Goal: Information Seeking & Learning: Learn about a topic

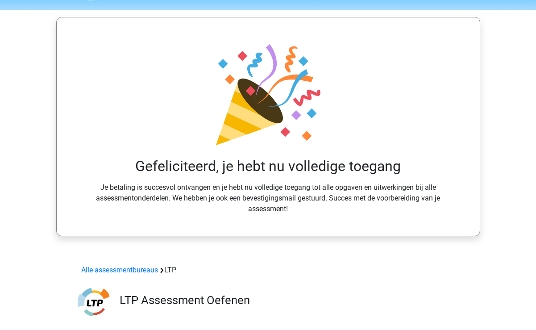
scroll to position [12, 0]
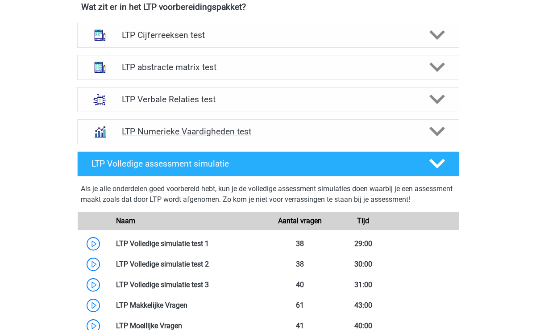
scroll to position [602, 0]
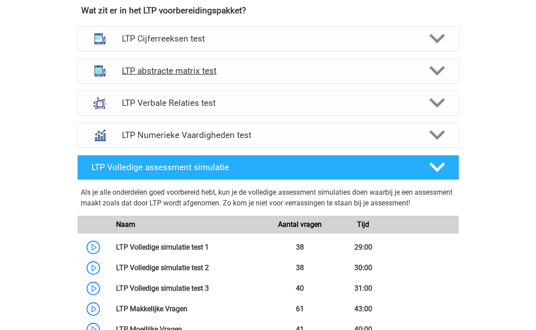
click at [438, 70] on icon at bounding box center [437, 71] width 16 height 16
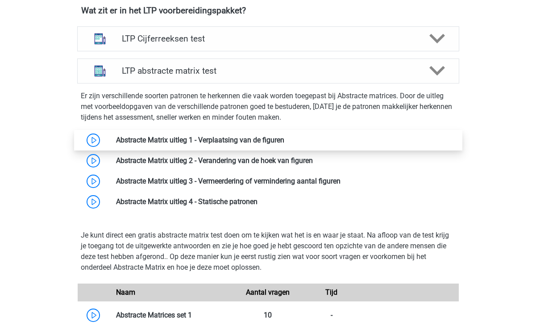
click at [284, 141] on link at bounding box center [284, 140] width 0 height 8
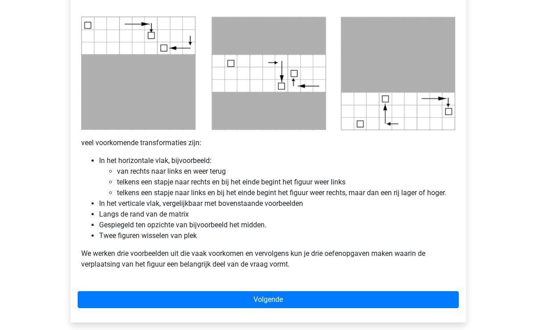
scroll to position [450, 0]
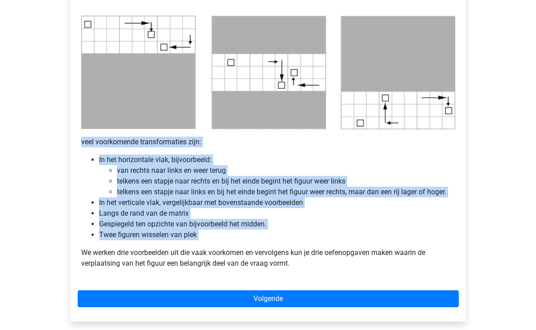
copy div "veel voorkomende transformaties zijn: In het horizontale vlak, bijvoorbeeld: va…"
drag, startPoint x: 82, startPoint y: 141, endPoint x: 215, endPoint y: 244, distance: 168.3
click at [215, 244] on div "Abstracte Matrix uitleg - Verplaatsing van de figuren Veel van de vragen zullen…" at bounding box center [268, 5] width 381 height 547
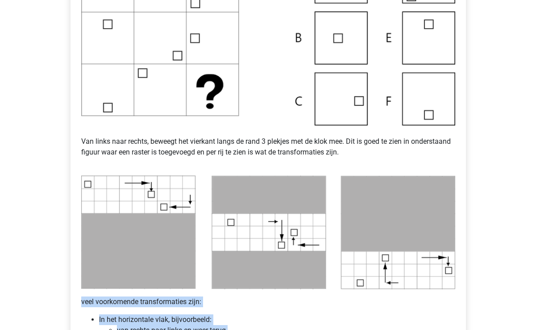
scroll to position [299, 0]
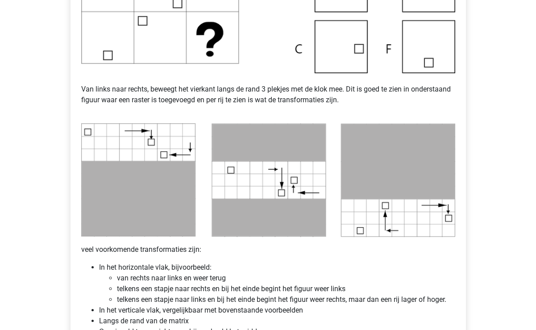
click at [135, 267] on li "In het horizontale vlak, bijvoorbeeld: van rechts naar links en weer terug telk…" at bounding box center [277, 283] width 356 height 43
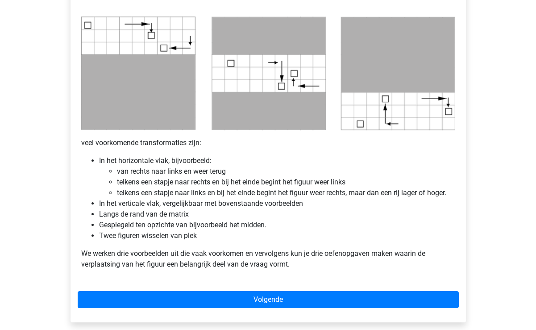
scroll to position [448, 0]
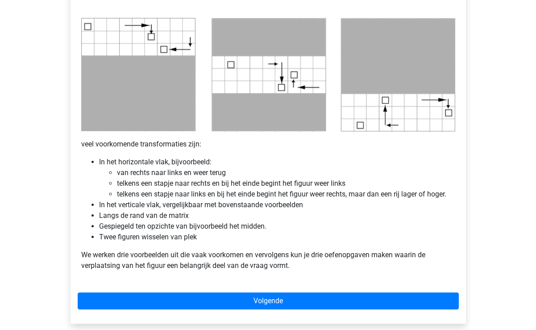
click at [169, 261] on p "We werken drie voorbeelden uit die vaak voorkomen en vervolgens kun je drie oef…" at bounding box center [268, 259] width 374 height 21
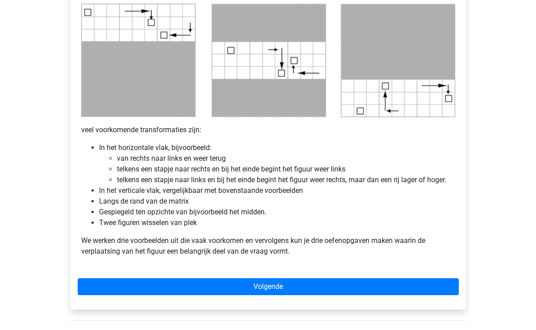
scroll to position [464, 0]
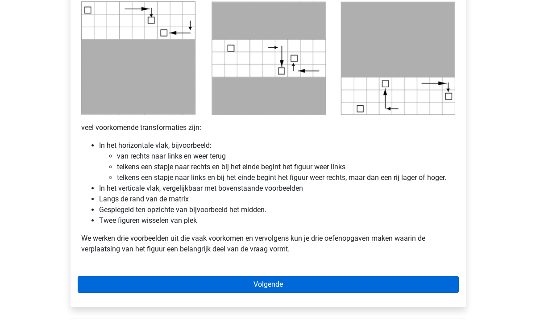
click at [175, 282] on link "Volgende" at bounding box center [268, 284] width 381 height 17
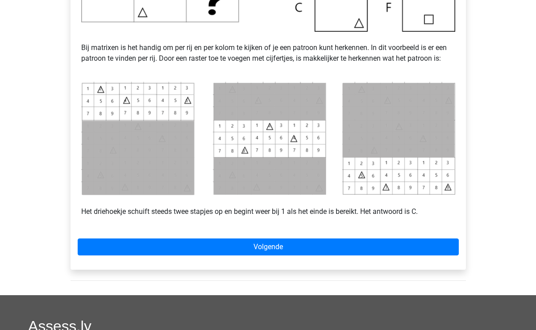
scroll to position [356, 0]
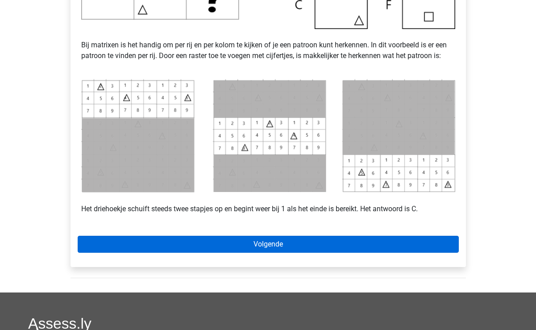
click at [354, 248] on link "Volgende" at bounding box center [268, 244] width 381 height 17
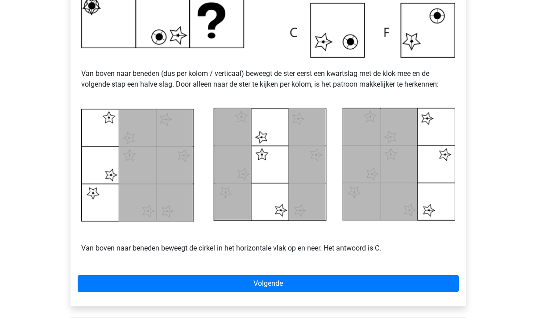
scroll to position [333, 0]
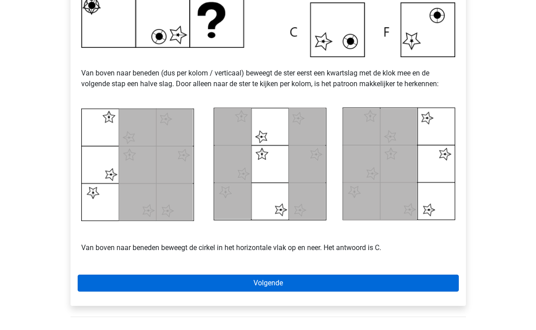
click at [327, 287] on link "Volgende" at bounding box center [268, 282] width 381 height 17
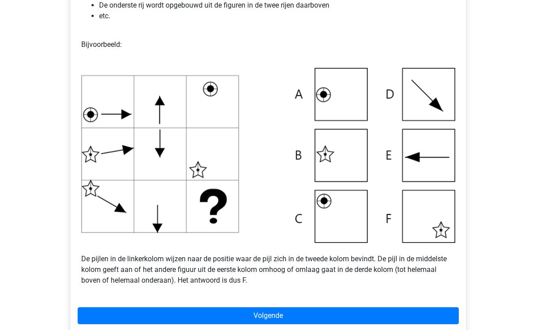
scroll to position [252, 0]
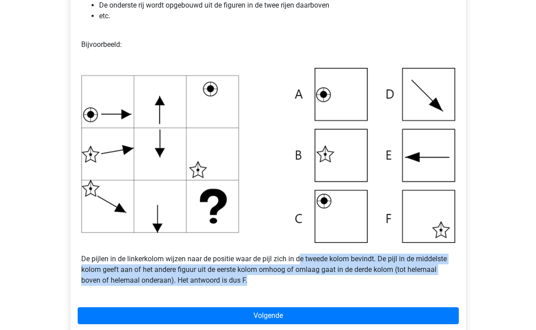
drag, startPoint x: 301, startPoint y: 280, endPoint x: 301, endPoint y: 255, distance: 25.0
click at [301, 255] on p "De pijlen in de linkerkolom wijzen naar de positie waar de pijl zich in de twee…" at bounding box center [268, 264] width 374 height 43
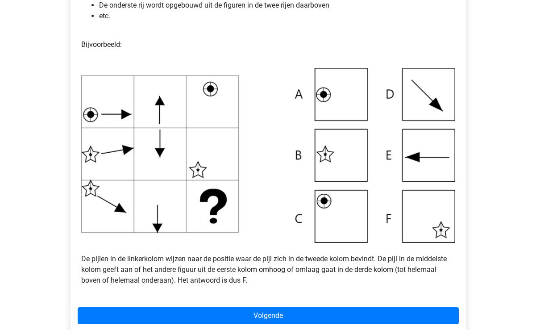
click at [301, 255] on p "De pijlen in de linkerkolom wijzen naar de positie waar de pijl zich in de twee…" at bounding box center [268, 264] width 374 height 43
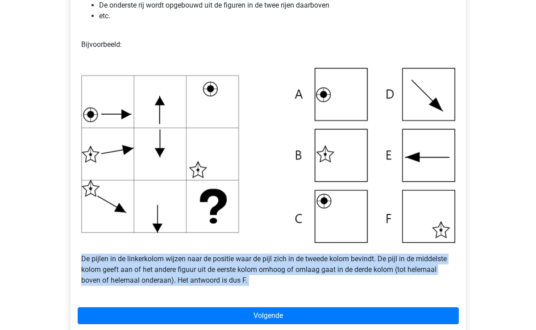
click at [301, 255] on p "De pijlen in de linkerkolom wijzen naar de positie waar de pijl zich in de twee…" at bounding box center [268, 264] width 374 height 43
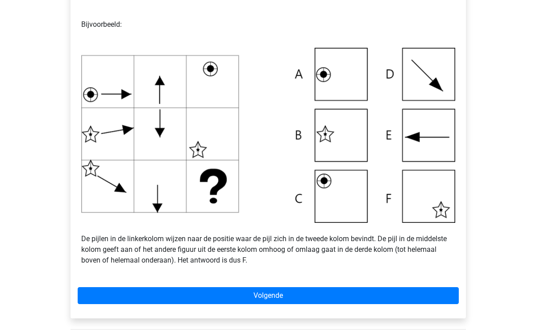
scroll to position [275, 0]
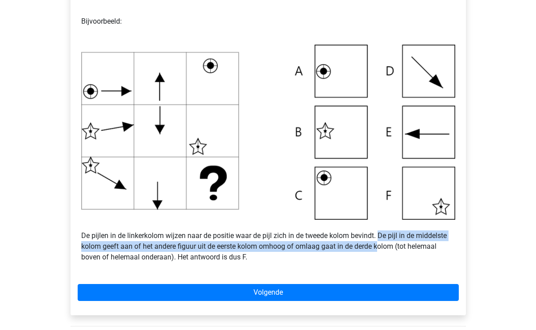
drag, startPoint x: 379, startPoint y: 236, endPoint x: 378, endPoint y: 247, distance: 11.7
click at [378, 247] on p "De pijlen in de linkerkolom wijzen naar de positie waar de pijl zich in de twee…" at bounding box center [268, 241] width 374 height 43
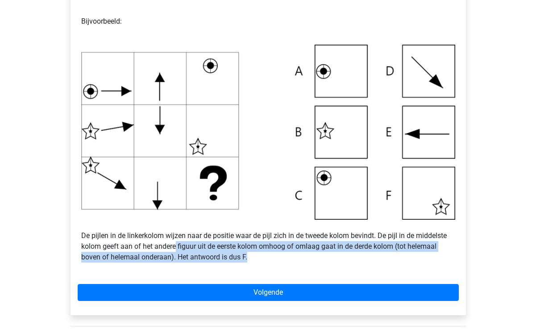
drag, startPoint x: 174, startPoint y: 245, endPoint x: 265, endPoint y: 252, distance: 90.9
click at [266, 253] on p "De pijlen in de linkerkolom wijzen naar de positie waar de pijl zich in de twee…" at bounding box center [268, 241] width 374 height 43
click at [265, 252] on p "De pijlen in de linkerkolom wijzen naar de positie waar de pijl zich in de twee…" at bounding box center [268, 241] width 374 height 43
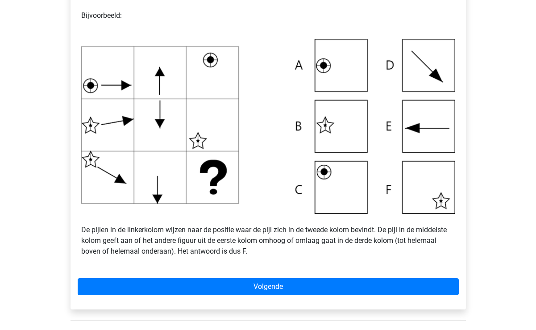
scroll to position [282, 0]
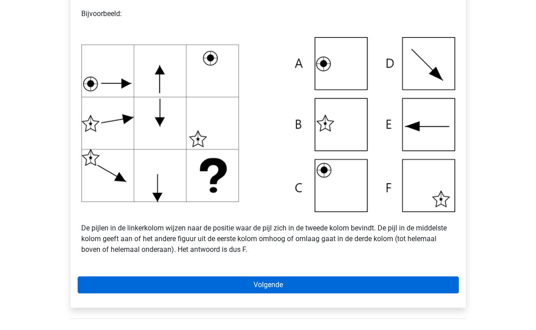
click at [168, 283] on link "Volgende" at bounding box center [268, 284] width 381 height 17
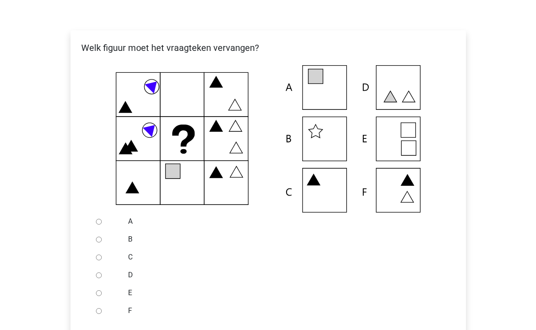
scroll to position [142, 0]
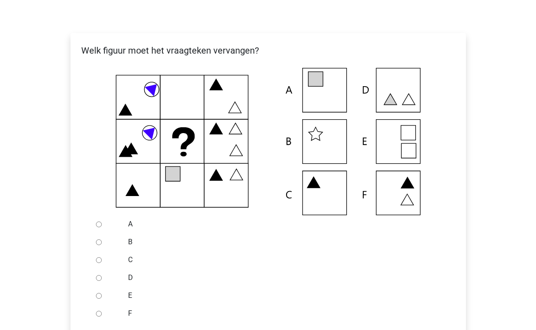
click at [182, 140] on icon at bounding box center [268, 141] width 367 height 147
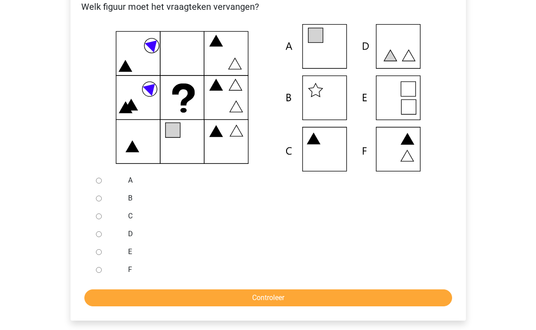
scroll to position [186, 0]
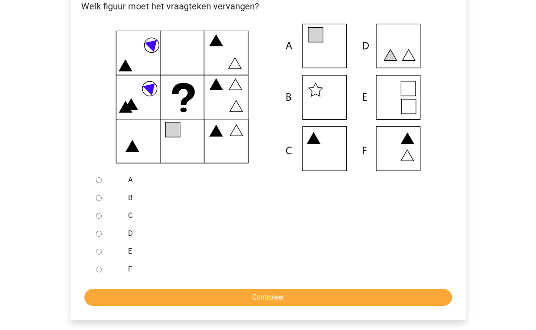
click at [99, 253] on input "E" at bounding box center [99, 252] width 6 height 6
radio input "true"
click at [176, 300] on input "Controleer" at bounding box center [268, 297] width 368 height 17
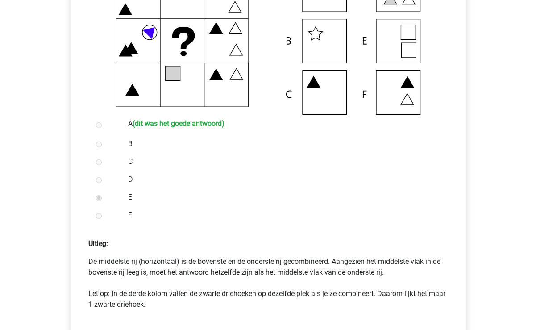
scroll to position [244, 0]
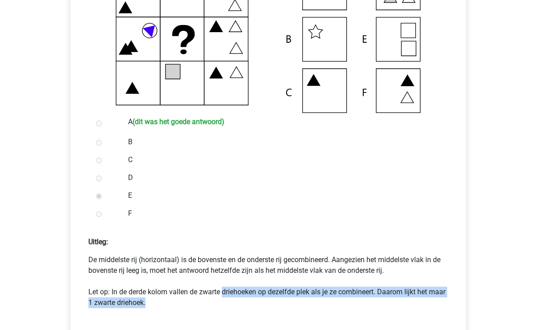
drag, startPoint x: 222, startPoint y: 304, endPoint x: 222, endPoint y: 286, distance: 17.4
click at [222, 286] on p "De middelste rij (horizontaal) is de bovenste en de onderste rij gecombineerd. …" at bounding box center [268, 281] width 360 height 54
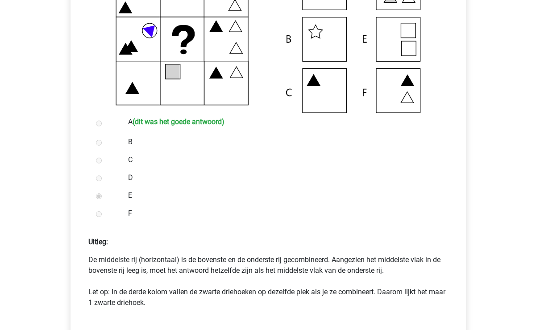
click at [222, 286] on p "De middelste rij (horizontaal) is de bovenste en de onderste rij gecombineerd. …" at bounding box center [268, 281] width 360 height 54
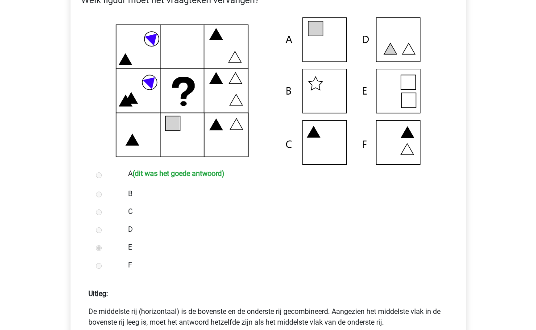
scroll to position [194, 0]
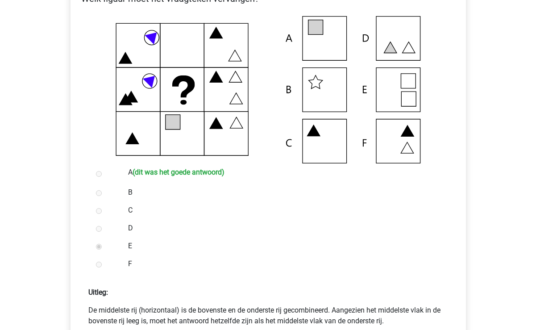
click at [222, 286] on p "Uitleg:" at bounding box center [268, 289] width 381 height 18
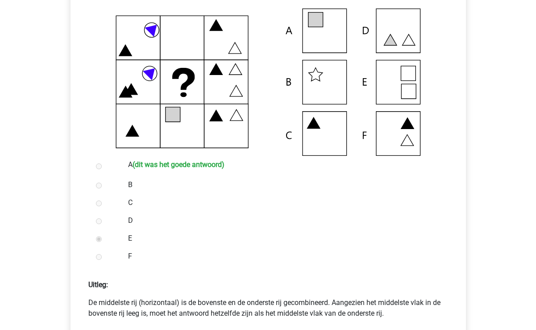
scroll to position [201, 0]
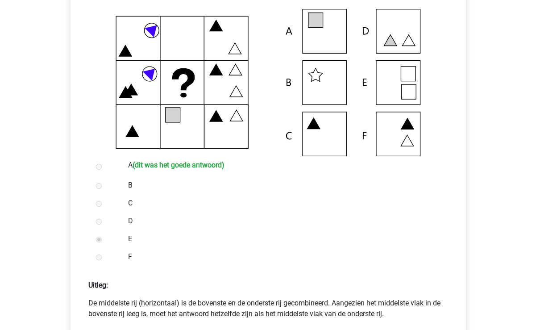
drag, startPoint x: 124, startPoint y: 82, endPoint x: 232, endPoint y: 84, distance: 108.9
click at [232, 84] on icon at bounding box center [268, 82] width 367 height 147
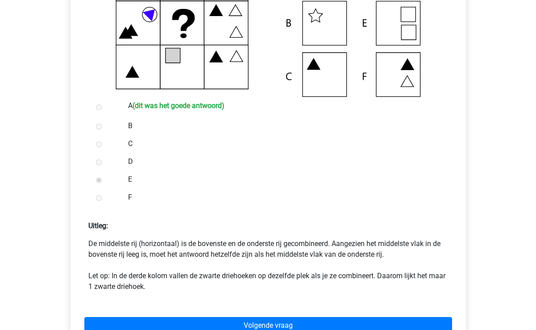
scroll to position [331, 0]
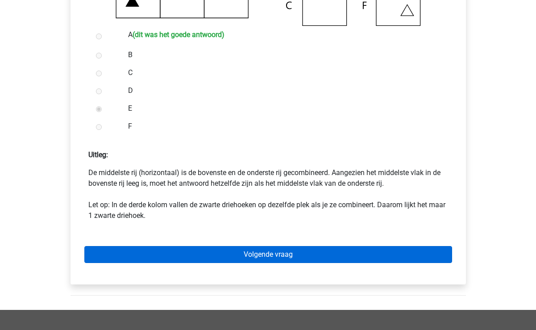
click at [211, 258] on link "Volgende vraag" at bounding box center [268, 254] width 368 height 17
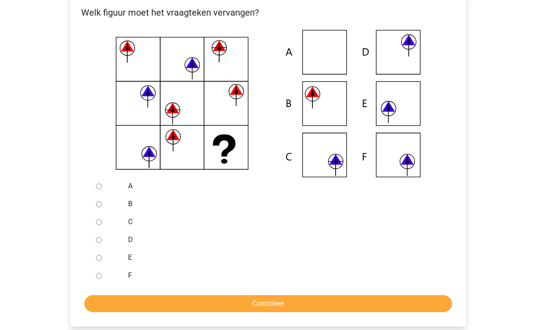
scroll to position [183, 0]
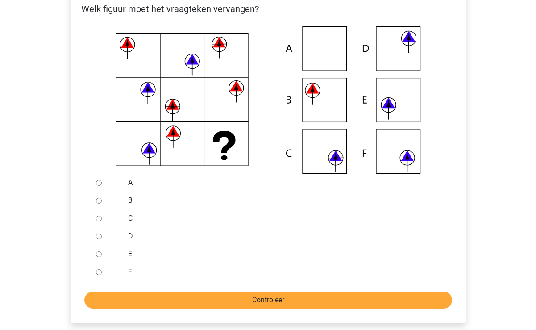
click at [212, 292] on input "Controleer" at bounding box center [268, 299] width 368 height 17
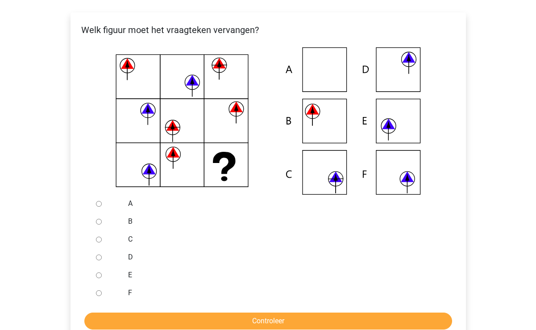
scroll to position [161, 0]
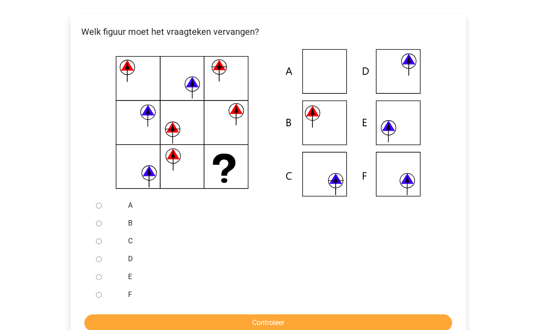
click at [98, 259] on input "D" at bounding box center [99, 259] width 6 height 6
radio input "true"
click at [128, 318] on input "Controleer" at bounding box center [268, 322] width 368 height 17
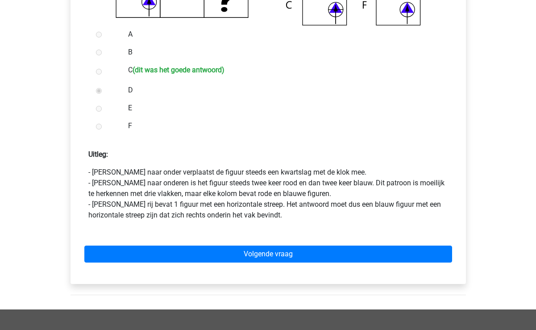
scroll to position [332, 0]
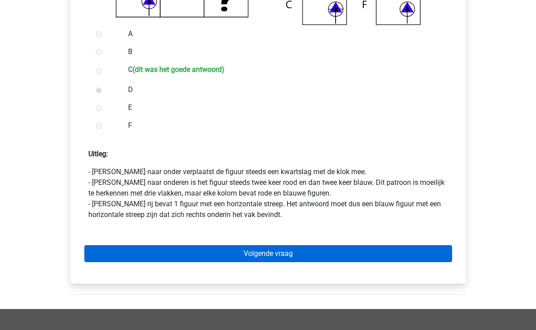
click at [241, 253] on link "Volgende vraag" at bounding box center [268, 253] width 368 height 17
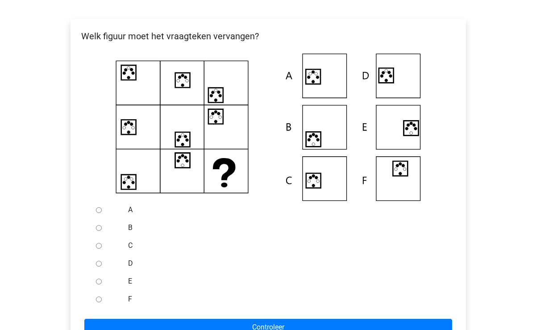
scroll to position [170, 0]
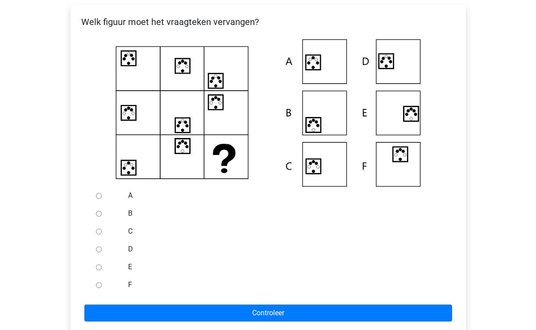
click at [98, 252] on div at bounding box center [106, 249] width 29 height 18
click at [98, 252] on input "D" at bounding box center [99, 249] width 6 height 6
radio input "true"
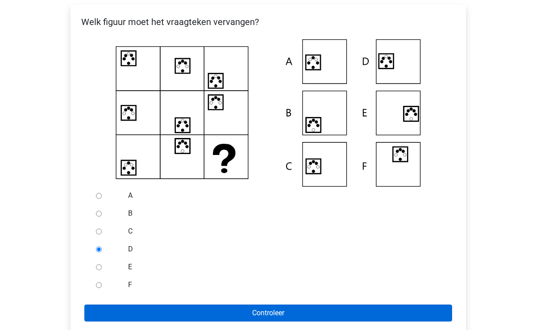
click at [107, 320] on input "Controleer" at bounding box center [268, 312] width 368 height 17
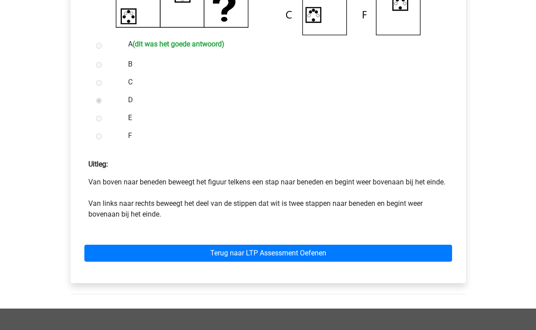
scroll to position [322, 0]
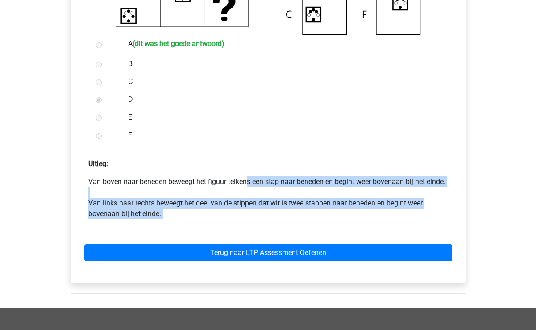
drag, startPoint x: 177, startPoint y: 233, endPoint x: 177, endPoint y: 182, distance: 51.3
click at [177, 182] on form "A (dit was het goede antwoord) B C D E F Uitleg:" at bounding box center [268, 155] width 381 height 241
click at [177, 182] on p "Van boven naar beneden beweegt het figuur telkens een stap naar beneden en begi…" at bounding box center [268, 197] width 360 height 43
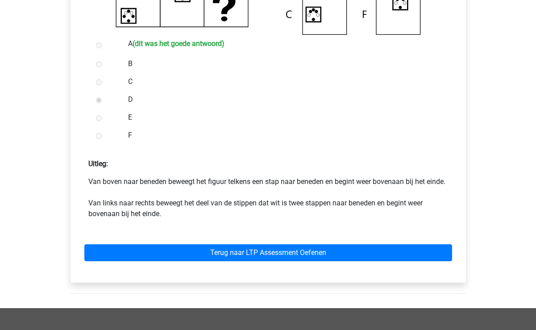
click at [177, 182] on p "Van boven naar beneden beweegt het figuur telkens een stap naar beneden en begi…" at bounding box center [268, 197] width 360 height 43
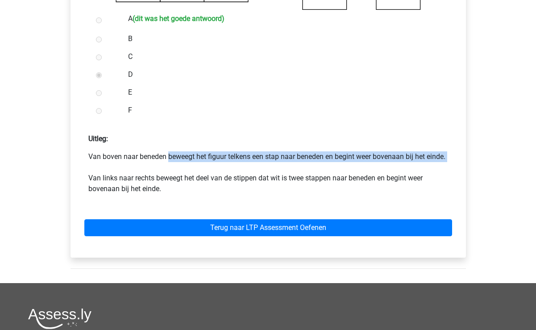
scroll to position [353, 0]
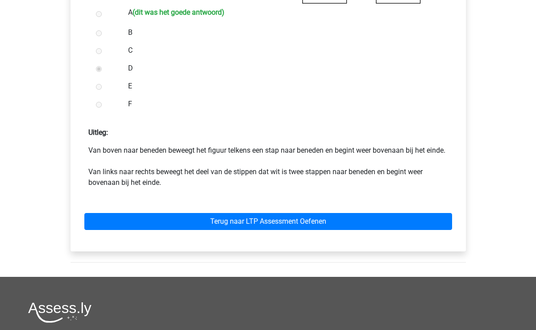
click at [310, 221] on div "Terug naar LTP Assessment Oefenen" at bounding box center [268, 219] width 381 height 49
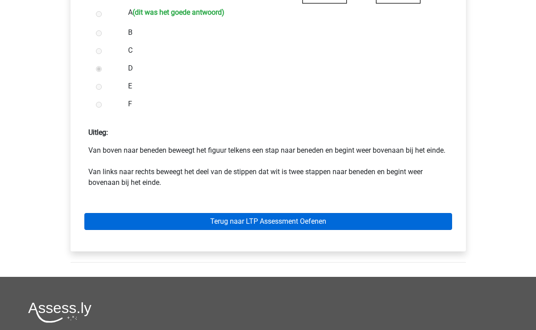
click at [309, 230] on link "Terug naar LTP Assessment Oefenen" at bounding box center [268, 221] width 368 height 17
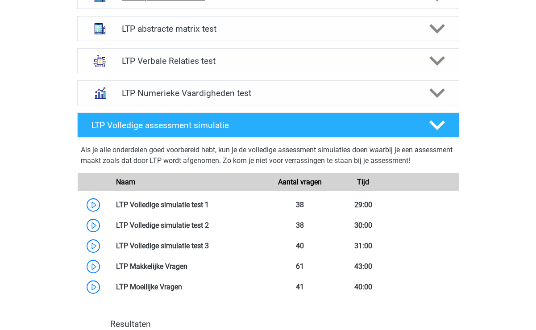
scroll to position [398, 0]
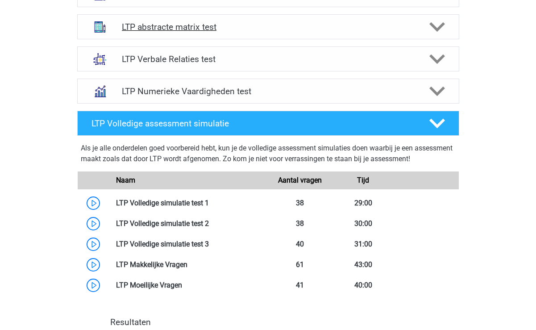
click at [408, 31] on h4 "LTP abstracte matrix test" at bounding box center [268, 27] width 292 height 10
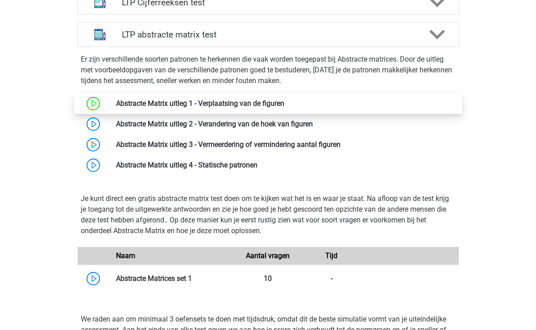
scroll to position [390, 0]
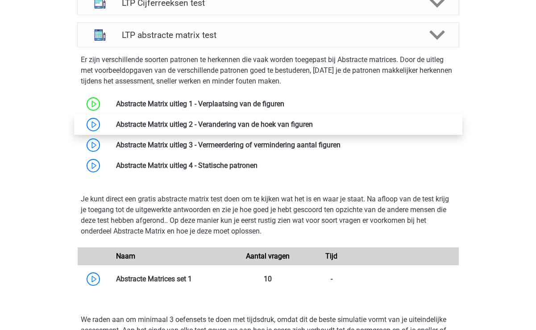
drag, startPoint x: 97, startPoint y: 127, endPoint x: 77, endPoint y: 129, distance: 19.8
click at [313, 125] on link at bounding box center [313, 124] width 0 height 8
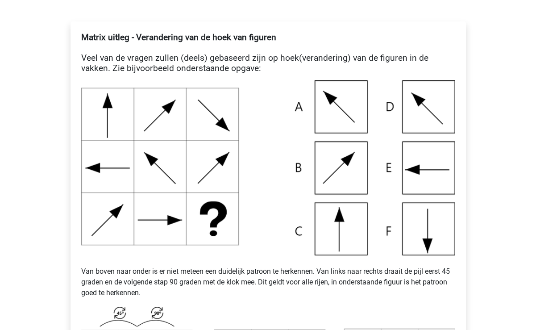
scroll to position [157, 0]
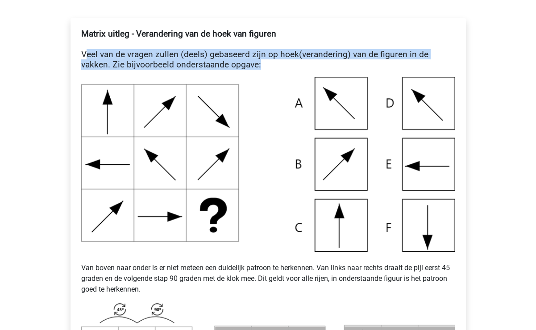
drag, startPoint x: 77, startPoint y: 52, endPoint x: 78, endPoint y: 73, distance: 21.0
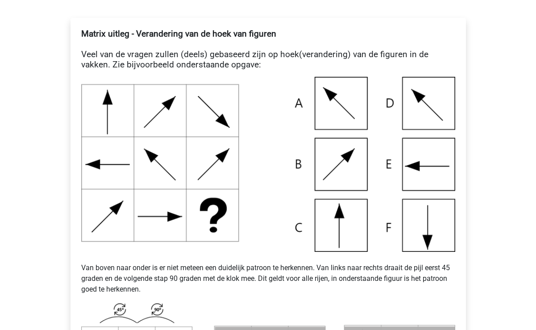
click at [250, 66] on h4 "Matrix uitleg - Verandering van de hoek van figuren Veel van de vragen zullen (…" at bounding box center [268, 49] width 374 height 41
drag, startPoint x: 242, startPoint y: 66, endPoint x: 242, endPoint y: 45, distance: 21.0
click at [242, 45] on h4 "Matrix uitleg - Verandering van de hoek van figuren Veel van de vragen zullen (…" at bounding box center [268, 49] width 374 height 41
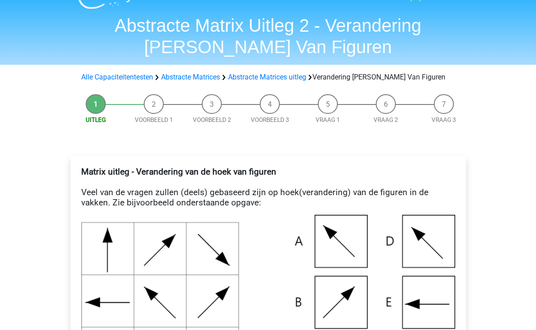
scroll to position [20, 0]
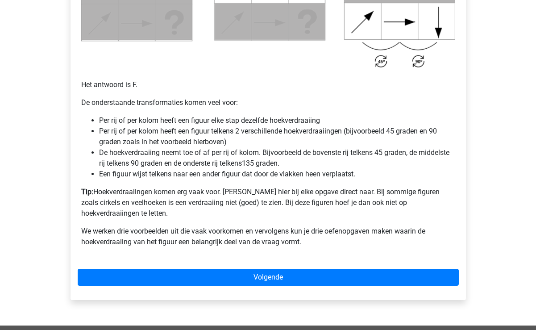
scroll to position [578, 0]
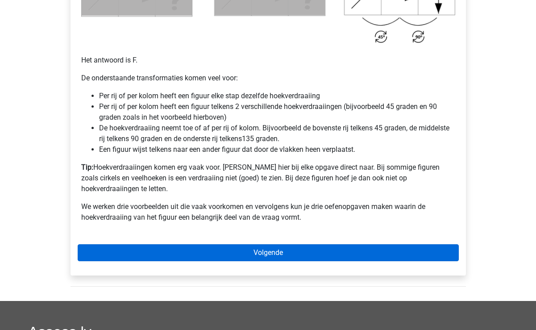
click at [147, 244] on link "Volgende" at bounding box center [268, 252] width 381 height 17
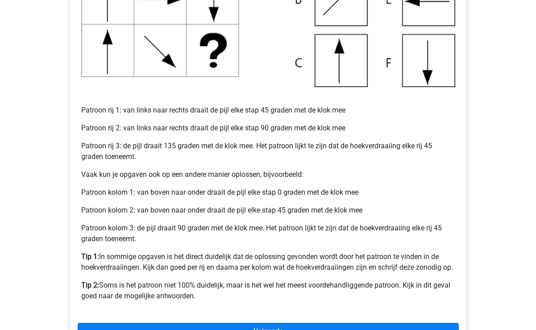
scroll to position [343, 0]
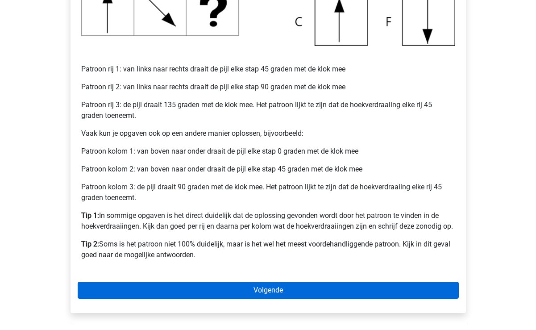
click at [154, 292] on link "Volgende" at bounding box center [268, 290] width 381 height 17
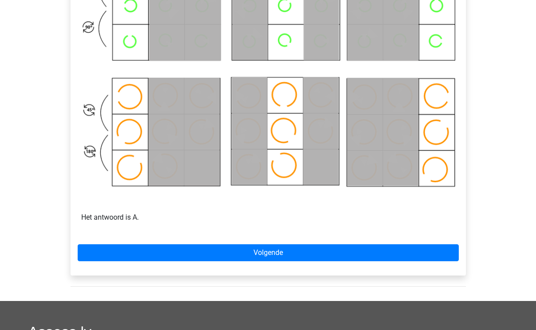
scroll to position [493, 0]
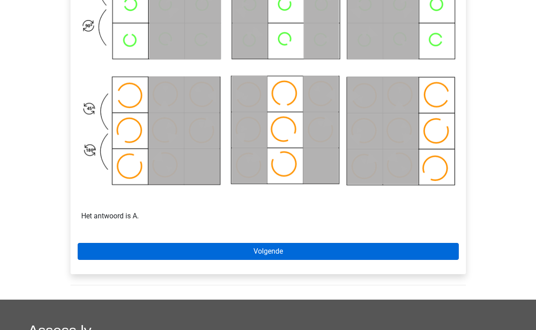
click at [145, 246] on link "Volgende" at bounding box center [268, 251] width 381 height 17
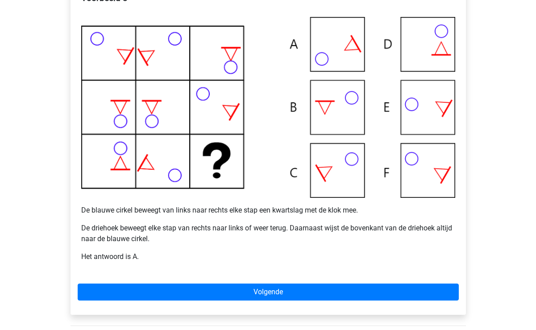
scroll to position [195, 0]
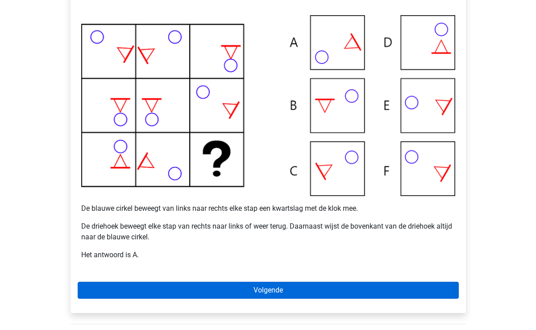
click at [144, 297] on link "Volgende" at bounding box center [268, 290] width 381 height 17
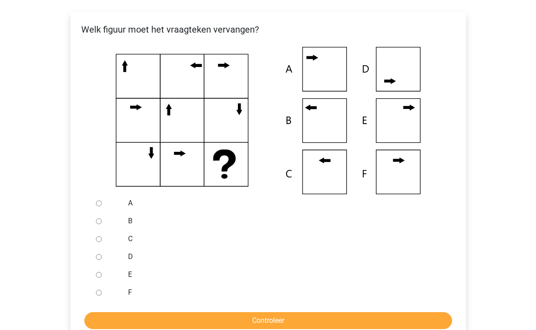
scroll to position [158, 0]
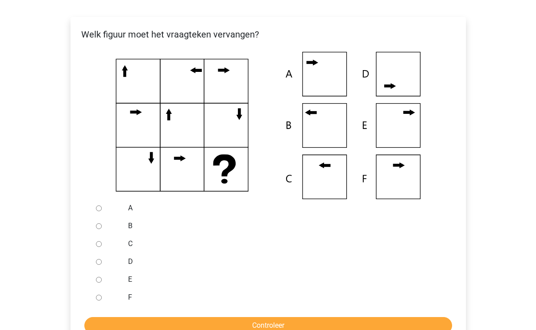
click at [99, 210] on input "A" at bounding box center [99, 208] width 6 height 6
radio input "true"
click at [100, 228] on input "B" at bounding box center [99, 226] width 6 height 6
radio input "true"
click at [129, 322] on input "Controleer" at bounding box center [268, 325] width 368 height 17
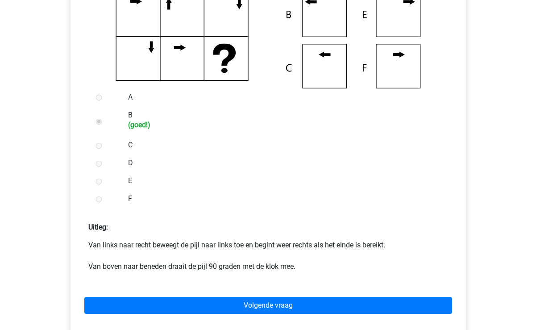
scroll to position [286, 0]
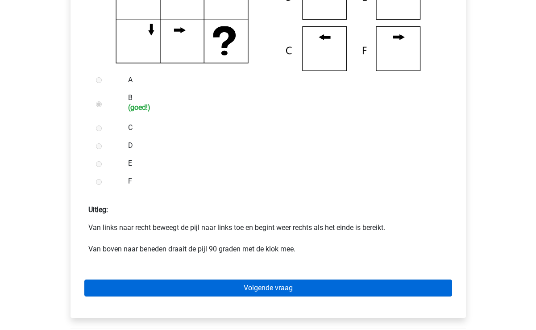
click at [187, 285] on link "Volgende vraag" at bounding box center [268, 287] width 368 height 17
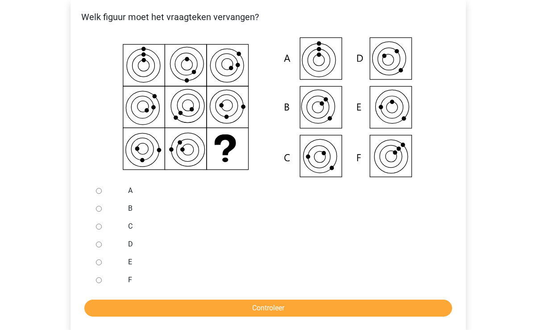
scroll to position [170, 0]
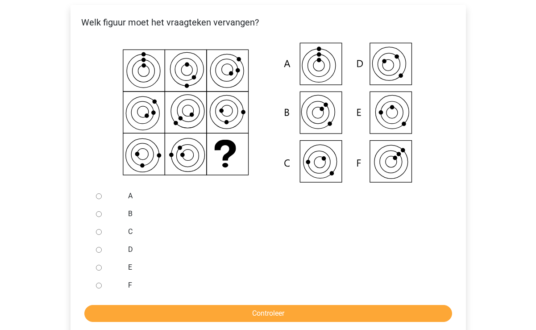
click at [99, 233] on input "C" at bounding box center [99, 232] width 6 height 6
radio input "true"
click at [178, 316] on input "Controleer" at bounding box center [268, 313] width 368 height 17
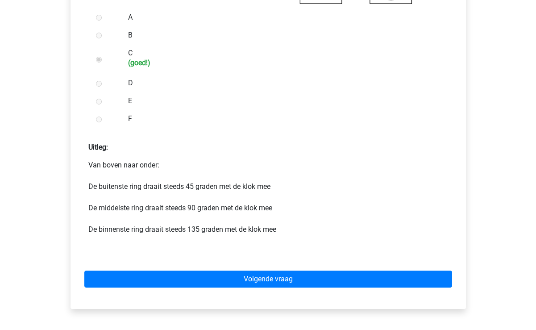
scroll to position [363, 0]
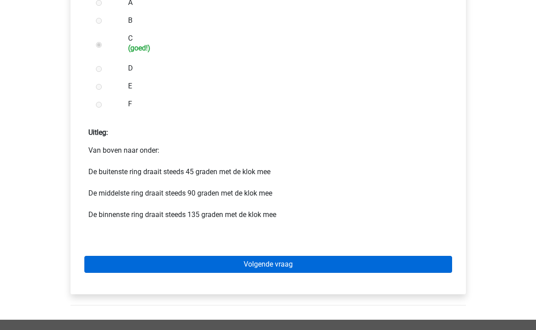
click at [183, 270] on link "Volgende vraag" at bounding box center [268, 264] width 368 height 17
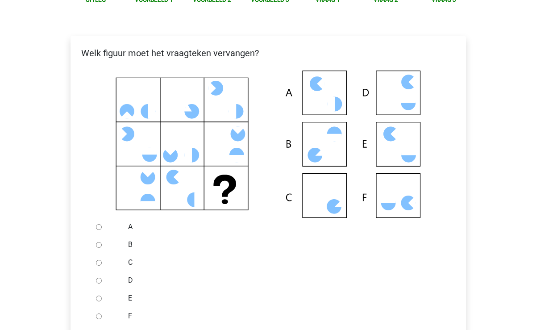
scroll to position [138, 0]
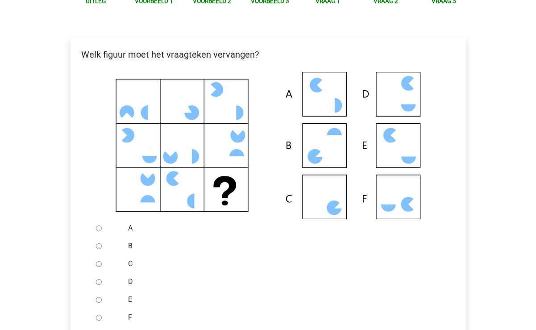
click at [97, 282] on input "D" at bounding box center [99, 282] width 6 height 6
radio input "true"
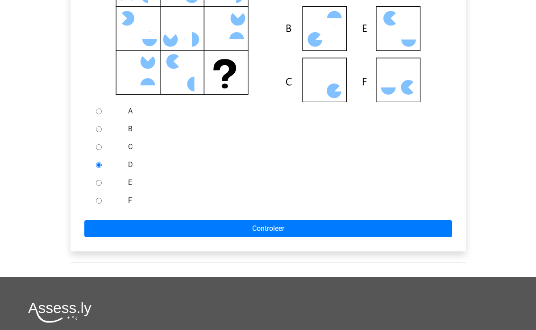
scroll to position [258, 0]
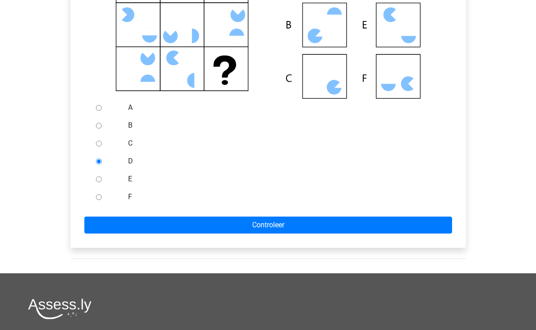
click at [158, 214] on form "A B C D E F Controleer" at bounding box center [268, 166] width 381 height 135
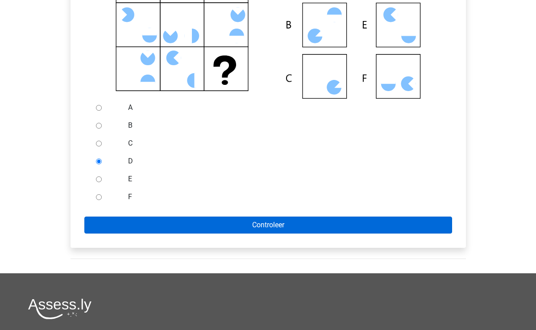
click at [164, 222] on input "Controleer" at bounding box center [268, 224] width 368 height 17
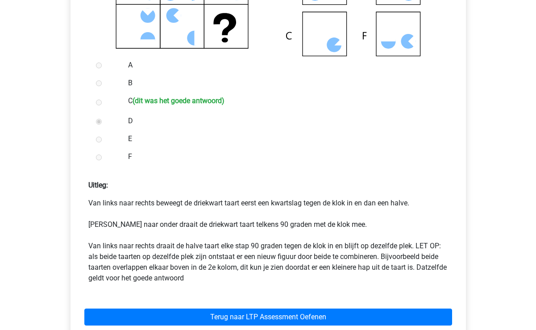
scroll to position [314, 0]
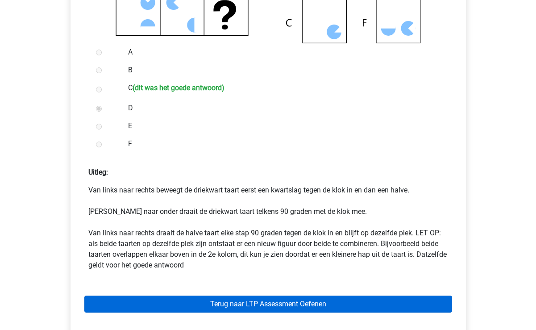
click at [201, 305] on link "Terug naar LTP Assessment Oefenen" at bounding box center [268, 303] width 368 height 17
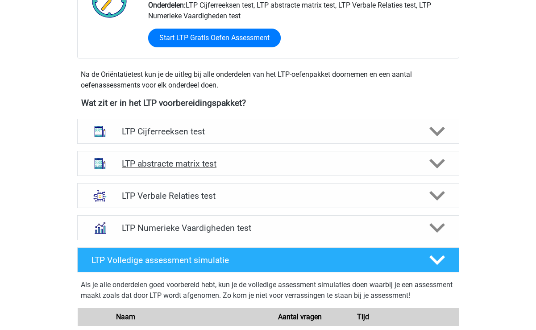
scroll to position [263, 0]
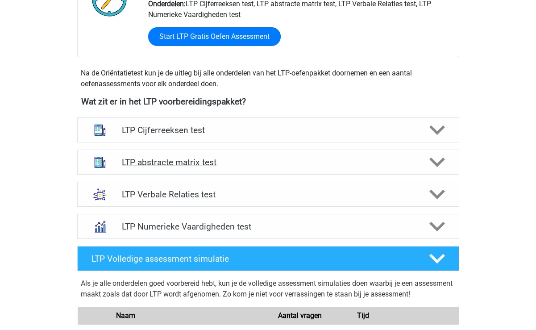
click at [297, 165] on h4 "LTP abstracte matrix test" at bounding box center [268, 162] width 292 height 10
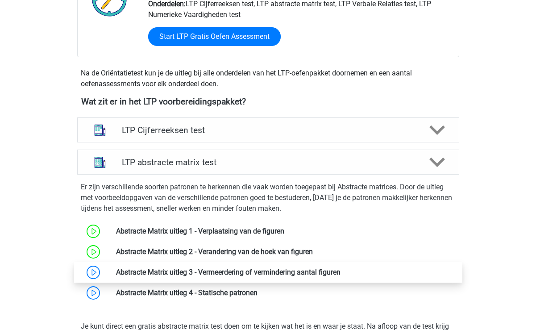
click at [340, 273] on link at bounding box center [340, 272] width 0 height 8
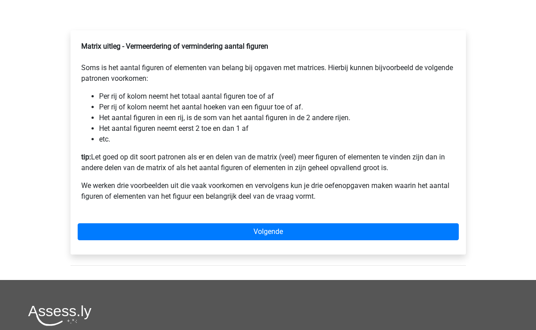
scroll to position [165, 0]
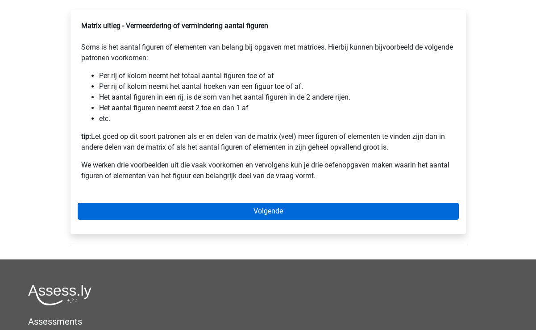
click at [129, 220] on link "Volgende" at bounding box center [268, 211] width 381 height 17
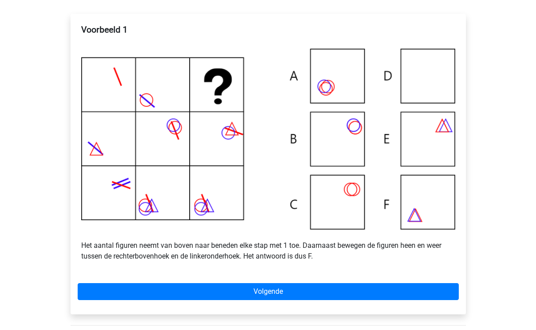
scroll to position [161, 0]
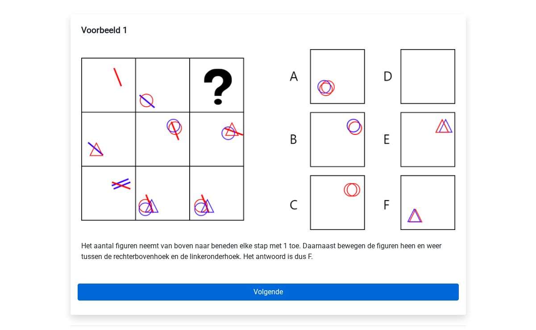
click at [315, 295] on link "Volgende" at bounding box center [268, 291] width 381 height 17
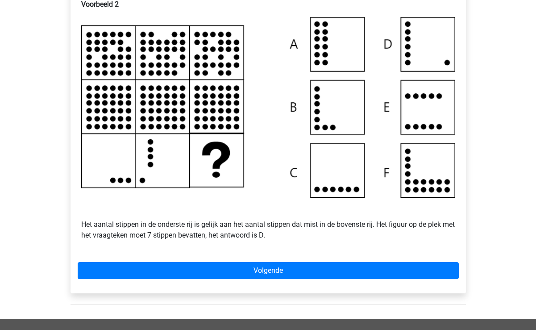
scroll to position [185, 0]
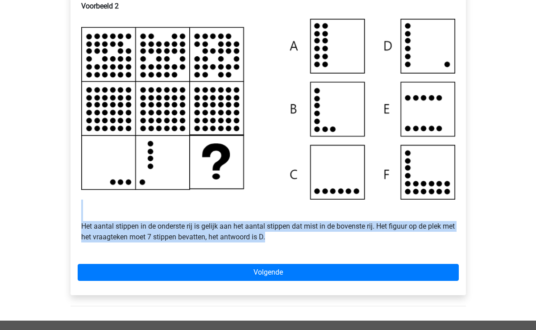
drag, startPoint x: 309, startPoint y: 251, endPoint x: 309, endPoint y: 228, distance: 22.8
click at [309, 228] on p "Het aantal stippen in de onderste rij is gelijk aan het aantal stippen dat mist…" at bounding box center [268, 220] width 374 height 43
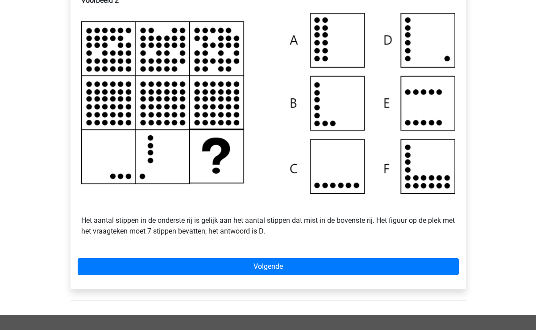
scroll to position [200, 0]
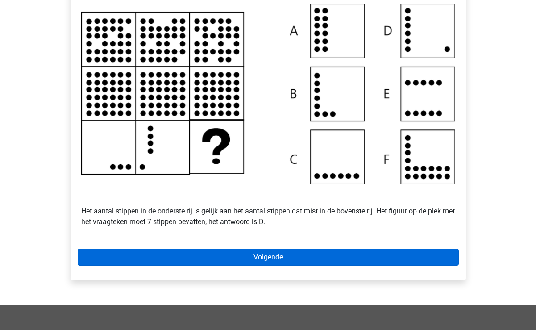
click at [345, 266] on link "Volgende" at bounding box center [268, 257] width 381 height 17
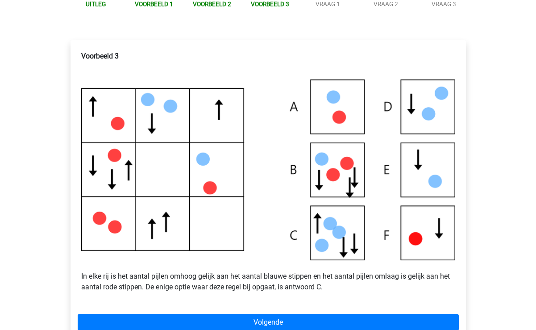
scroll to position [135, 0]
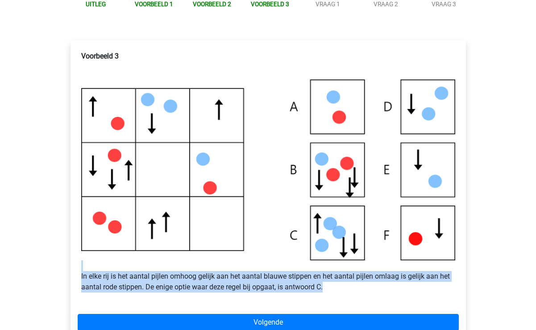
drag, startPoint x: 330, startPoint y: 300, endPoint x: 328, endPoint y: 276, distance: 23.7
click at [328, 276] on p "In elke rij is het aantal pijlen omhoog gelijk aan het aantal blauwe stippen en…" at bounding box center [268, 276] width 374 height 32
click at [328, 292] on p "In elke rij is het aantal pijlen omhoog gelijk aan het aantal blauwe stippen en…" at bounding box center [268, 276] width 374 height 32
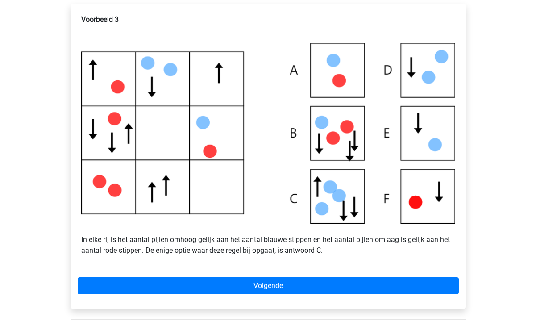
scroll to position [202, 0]
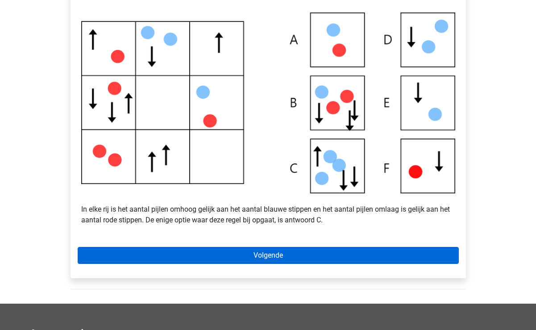
click at [183, 263] on link "Volgende" at bounding box center [268, 255] width 381 height 17
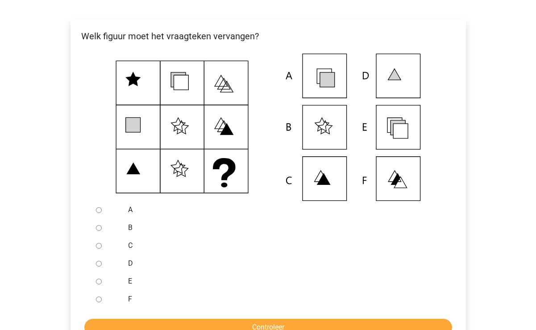
scroll to position [156, 0]
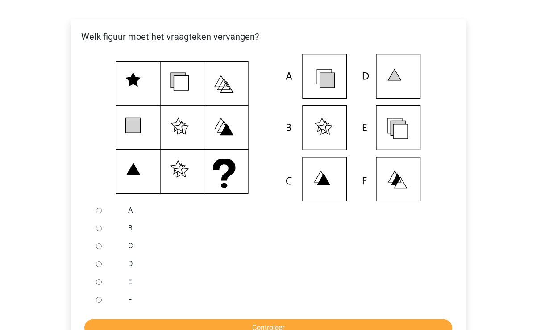
click at [100, 285] on input "E" at bounding box center [99, 282] width 6 height 6
radio input "true"
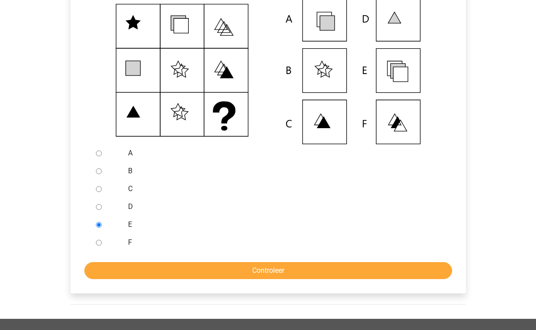
scroll to position [243, 0]
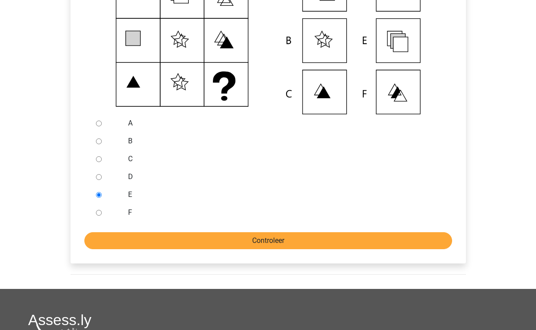
click at [133, 249] on input "Controleer" at bounding box center [268, 240] width 368 height 17
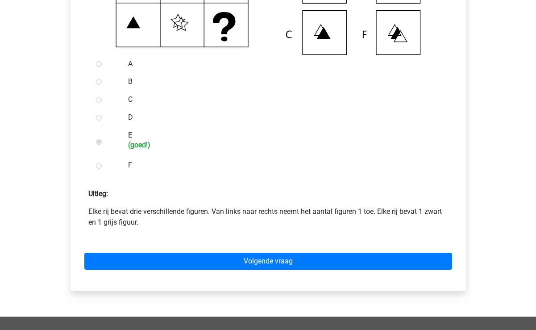
scroll to position [306, 0]
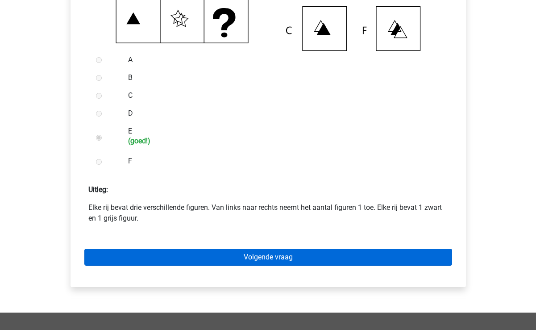
click at [150, 266] on link "Volgende vraag" at bounding box center [268, 257] width 368 height 17
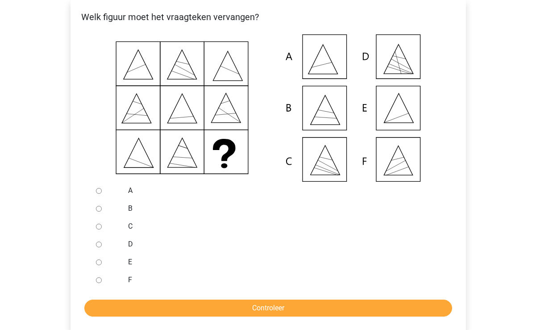
scroll to position [178, 0]
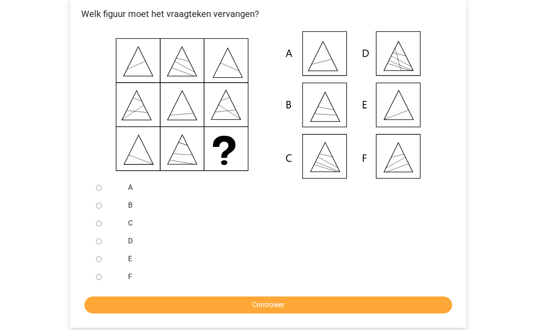
click at [97, 191] on input "A" at bounding box center [99, 188] width 6 height 6
radio input "true"
click at [100, 262] on input "E" at bounding box center [99, 259] width 6 height 6
radio input "true"
click at [199, 313] on input "Controleer" at bounding box center [268, 304] width 368 height 17
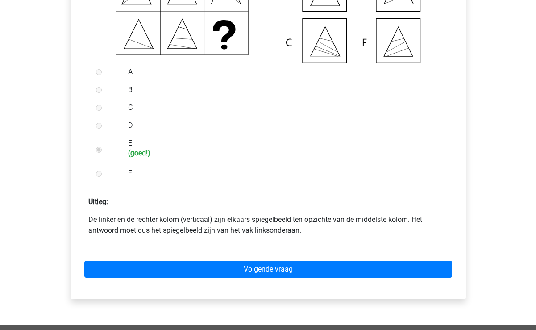
scroll to position [296, 0]
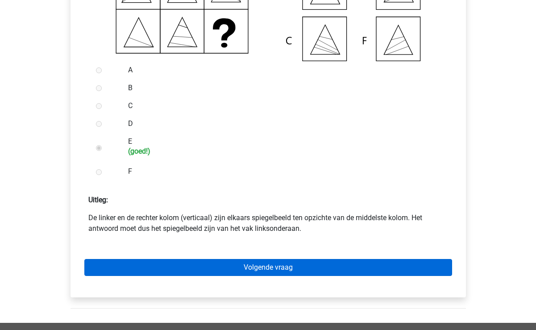
click at [257, 276] on link "Volgende vraag" at bounding box center [268, 267] width 368 height 17
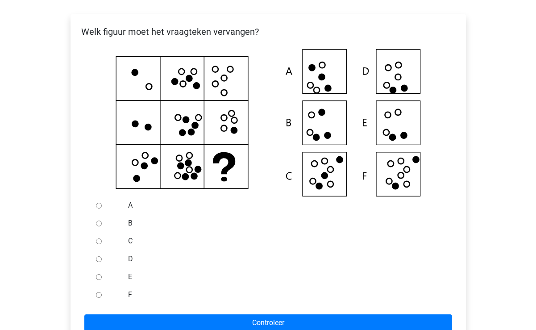
scroll to position [172, 0]
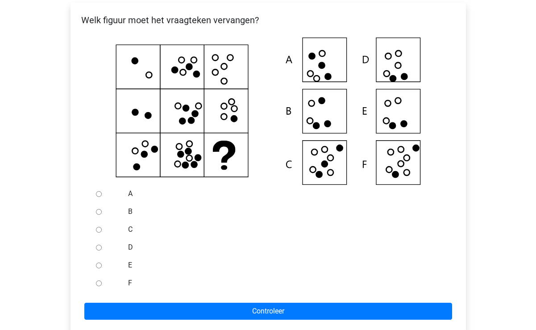
click at [99, 292] on div at bounding box center [106, 283] width 29 height 18
click at [98, 286] on input "F" at bounding box center [99, 283] width 6 height 6
radio input "true"
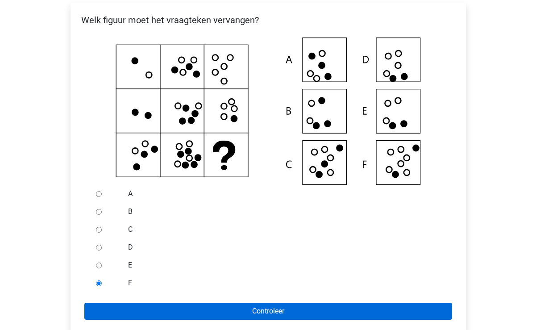
click at [106, 314] on input "Controleer" at bounding box center [268, 311] width 368 height 17
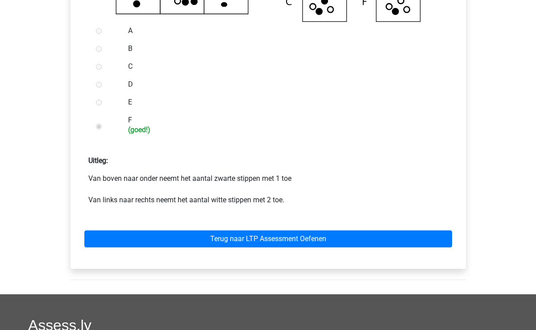
scroll to position [337, 0]
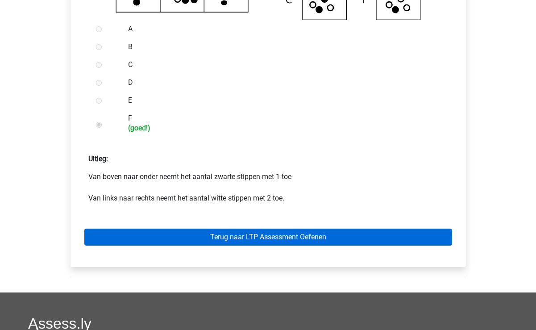
click at [249, 245] on link "Terug naar LTP Assessment Oefenen" at bounding box center [268, 236] width 368 height 17
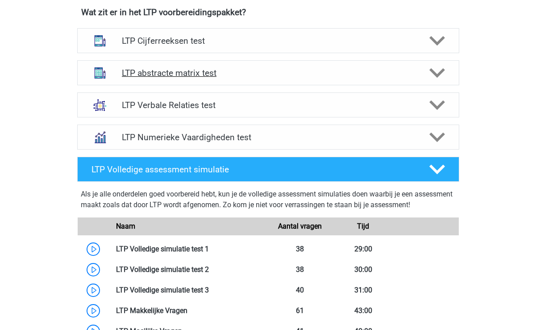
scroll to position [348, 0]
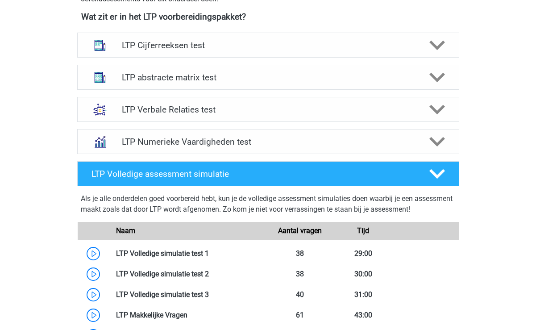
click at [448, 85] on div "LTP abstracte matrix test" at bounding box center [268, 77] width 382 height 25
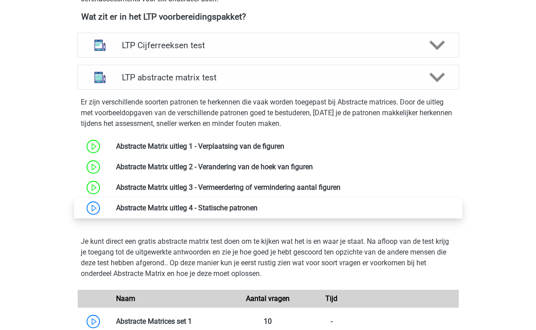
click at [257, 211] on link at bounding box center [257, 207] width 0 height 8
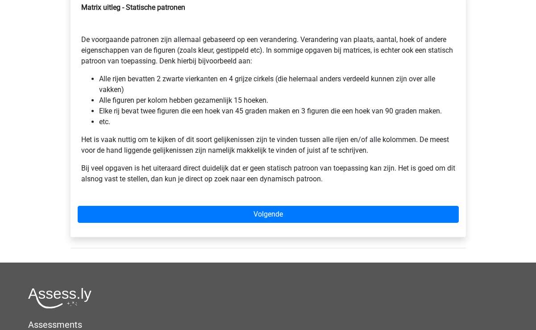
scroll to position [178, 0]
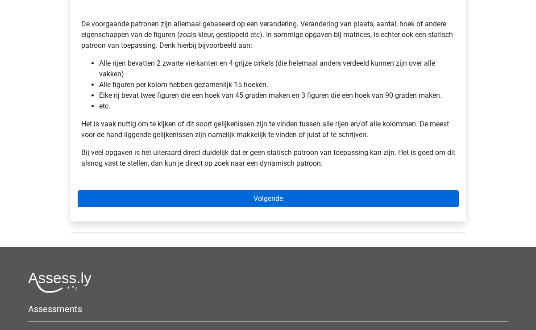
click at [175, 200] on link "Volgende" at bounding box center [268, 198] width 381 height 17
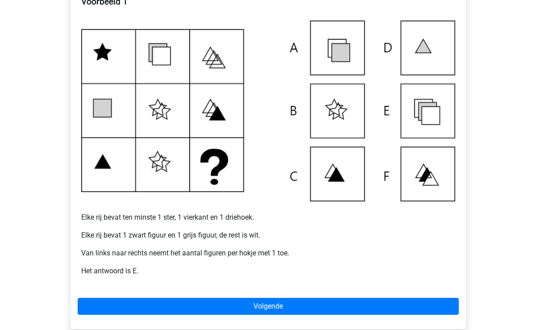
scroll to position [170, 0]
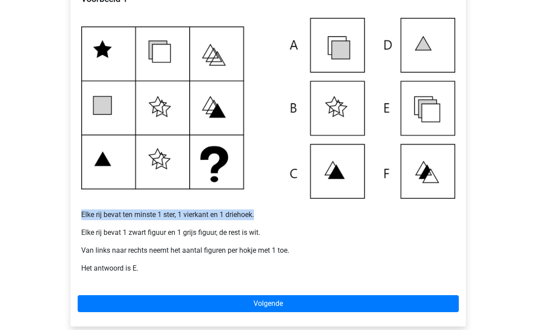
drag, startPoint x: 79, startPoint y: 213, endPoint x: 257, endPoint y: 215, distance: 177.6
click at [257, 215] on div "Voorbeeld 1 Elke rij bevat ten minste 1 ster, 1 vierkant en 1 driehoek. Elke ri…" at bounding box center [268, 137] width 381 height 294
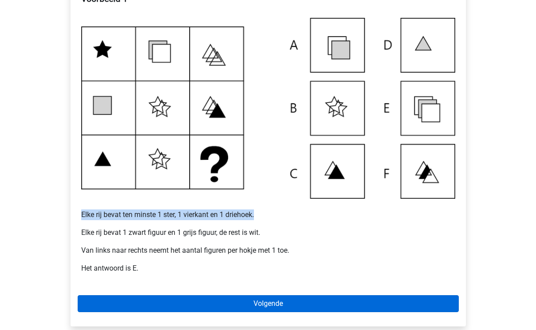
click at [237, 299] on link "Volgende" at bounding box center [268, 303] width 381 height 17
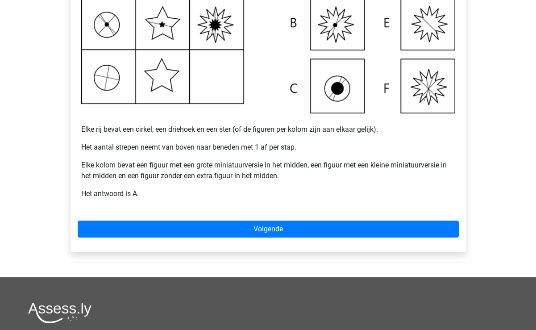
scroll to position [265, 0]
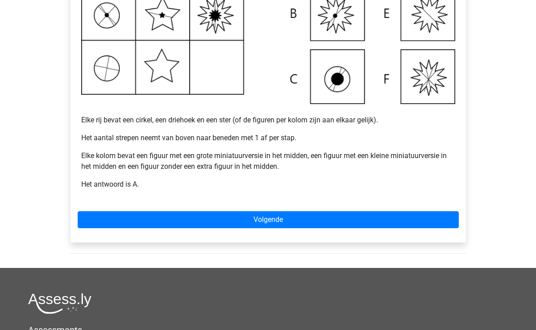
click at [148, 236] on div "Voorbeeld 2 Elke rij bevat een cirkel, een driehoek en een ster (of de figuren …" at bounding box center [268, 64] width 395 height 353
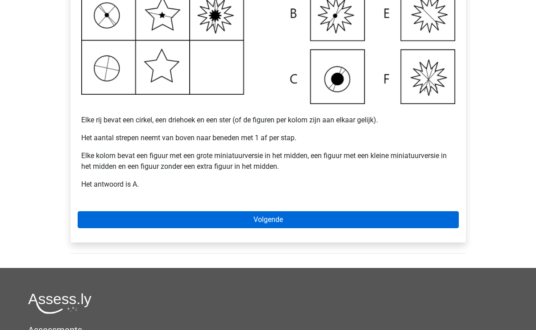
click at [148, 223] on link "Volgende" at bounding box center [268, 219] width 381 height 17
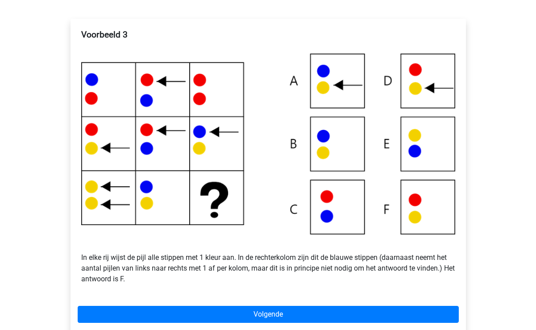
scroll to position [133, 0]
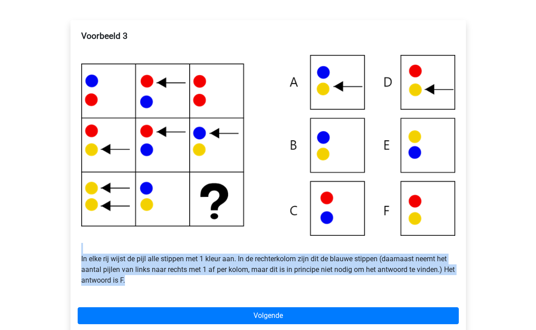
drag, startPoint x: 154, startPoint y: 284, endPoint x: 153, endPoint y: 244, distance: 40.6
click at [153, 244] on p "In elke rij wijst de pijl alle stippen met 1 kleur aan. In de rechterkolom zijn…" at bounding box center [268, 264] width 374 height 43
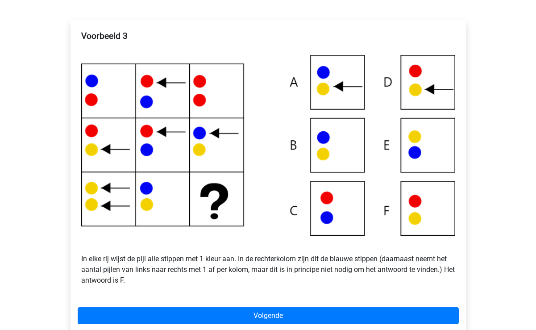
click at [154, 269] on p "In elke rij wijst de pijl alle stippen met 1 kleur aan. In de rechterkolom zijn…" at bounding box center [268, 264] width 374 height 43
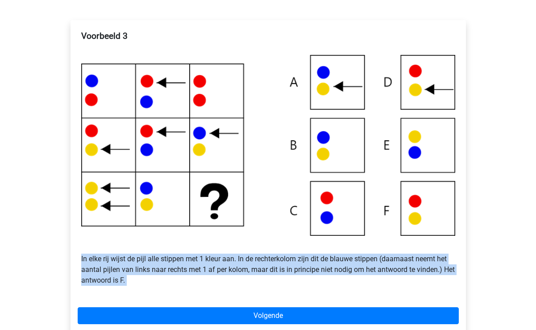
click at [154, 269] on p "In elke rij wijst de pijl alle stippen met 1 kleur aan. In de rechterkolom zijn…" at bounding box center [268, 264] width 374 height 43
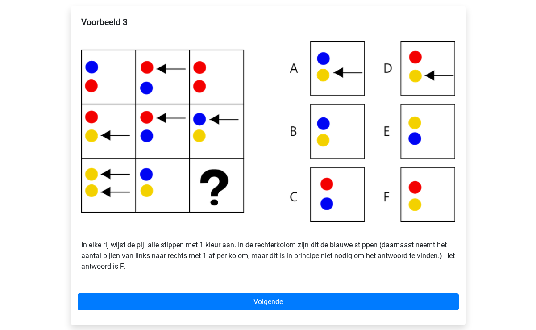
scroll to position [148, 0]
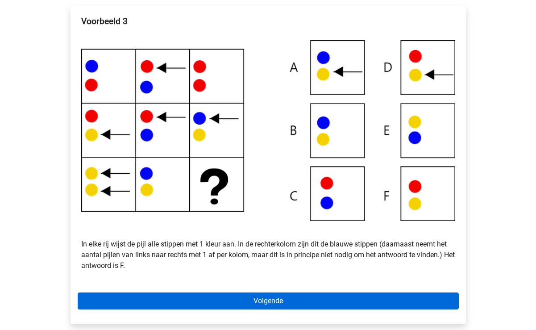
click at [261, 299] on link "Volgende" at bounding box center [268, 300] width 381 height 17
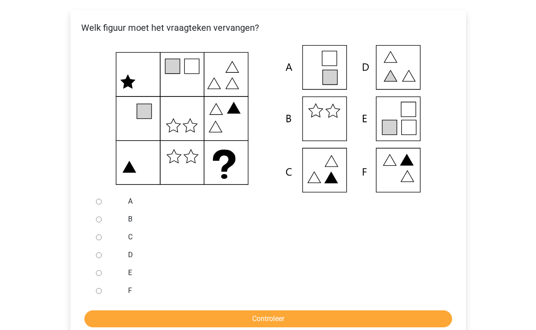
scroll to position [141, 0]
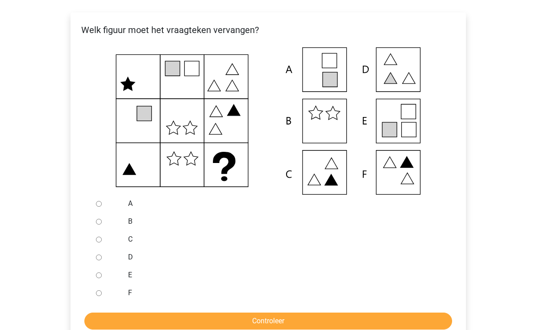
click at [100, 274] on input "E" at bounding box center [99, 275] width 6 height 6
radio input "true"
click at [114, 316] on input "Controleer" at bounding box center [268, 320] width 368 height 17
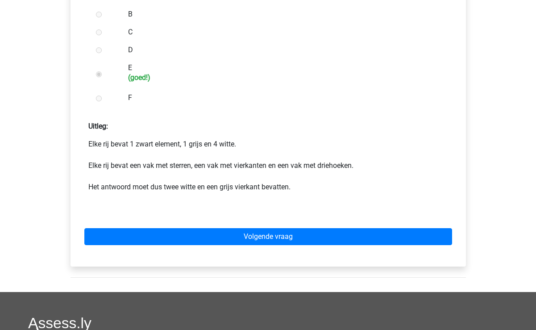
scroll to position [348, 0]
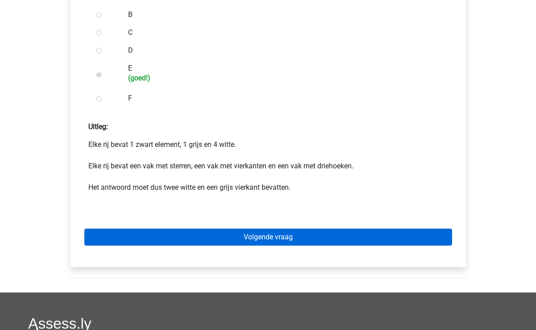
click at [214, 229] on link "Volgende vraag" at bounding box center [268, 236] width 368 height 17
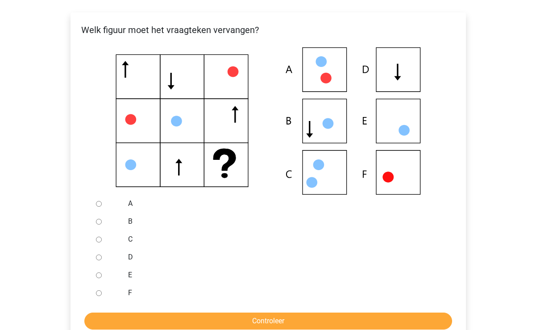
scroll to position [145, 0]
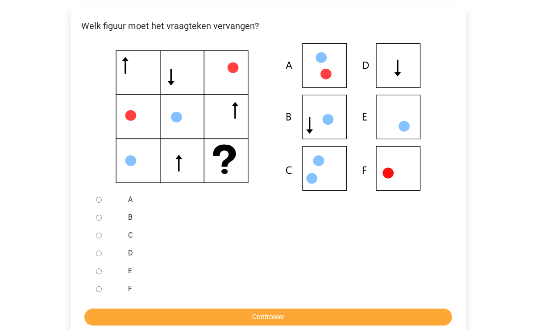
click at [100, 255] on input "D" at bounding box center [99, 253] width 6 height 6
radio input "true"
click at [125, 321] on input "Controleer" at bounding box center [268, 316] width 368 height 17
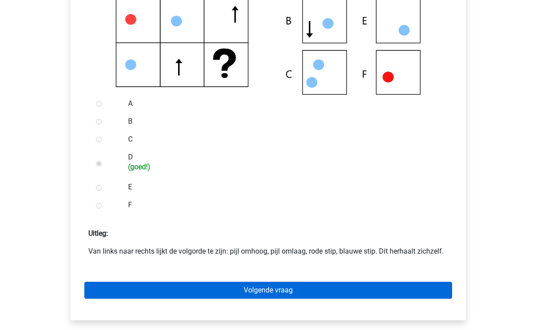
scroll to position [242, 0]
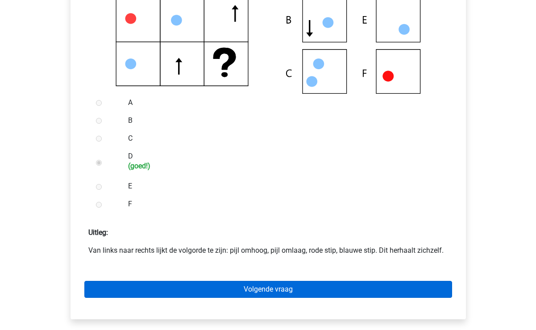
click at [152, 290] on link "Volgende vraag" at bounding box center [268, 289] width 368 height 17
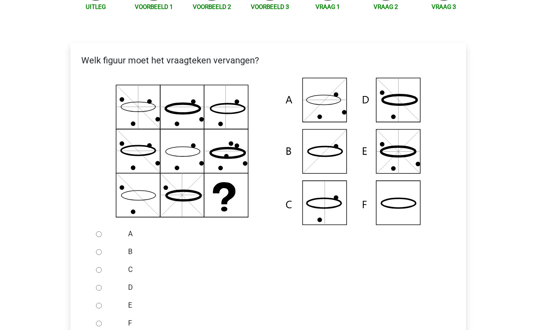
scroll to position [116, 0]
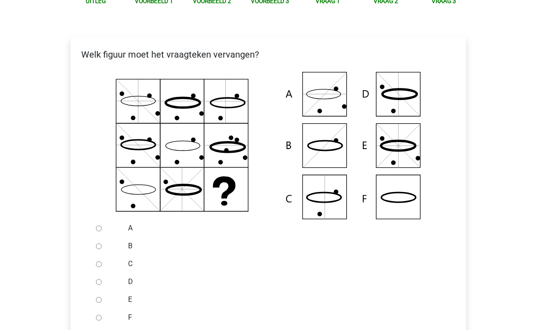
click at [100, 247] on input "B" at bounding box center [99, 246] width 6 height 6
radio input "true"
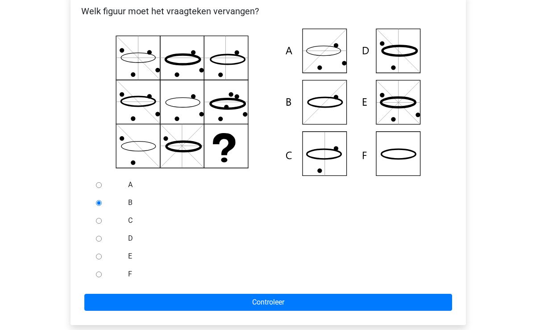
scroll to position [174, 0]
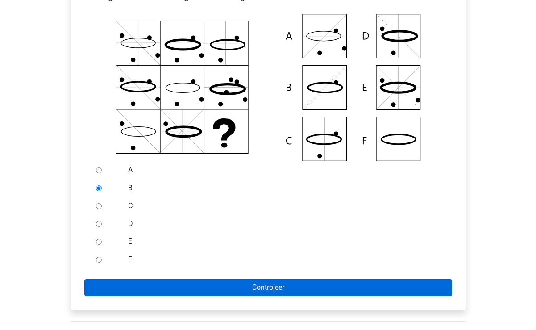
click at [149, 294] on input "Controleer" at bounding box center [268, 287] width 368 height 17
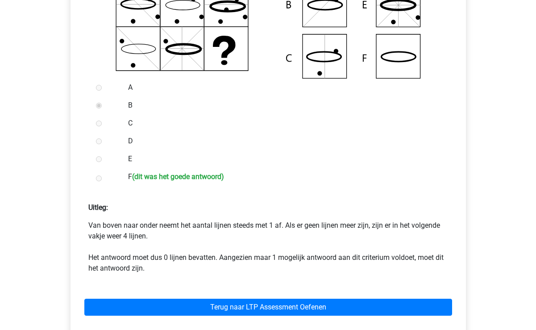
scroll to position [269, 0]
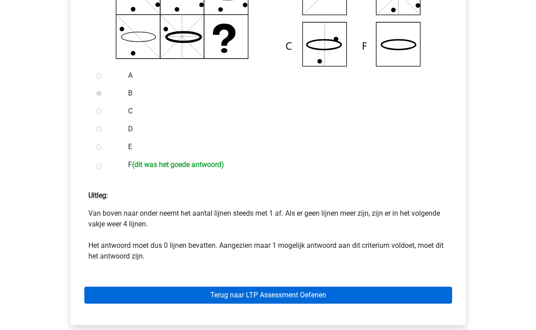
click at [205, 299] on link "Terug naar LTP Assessment Oefenen" at bounding box center [268, 294] width 368 height 17
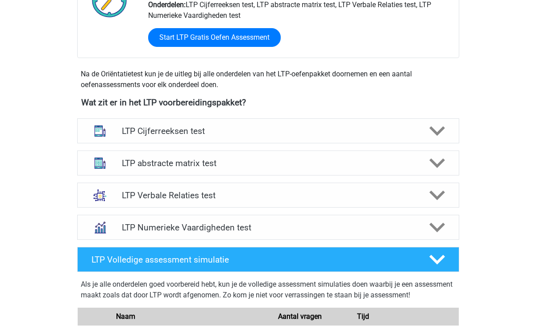
scroll to position [224, 0]
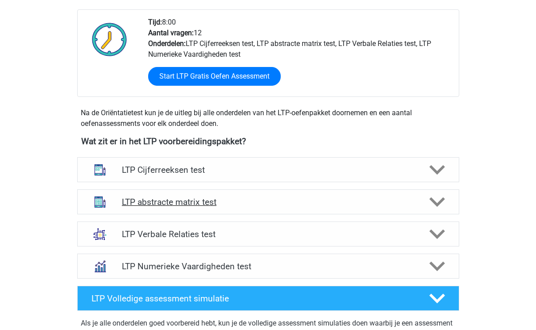
click at [319, 209] on div "LTP abstracte matrix test" at bounding box center [268, 201] width 382 height 25
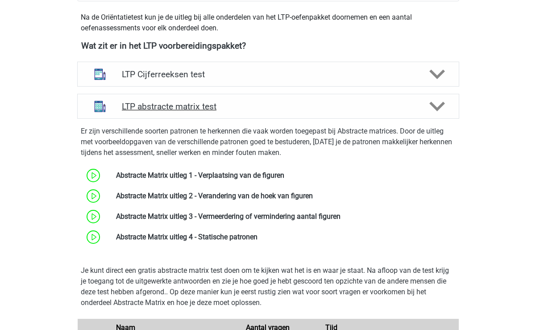
scroll to position [320, 0]
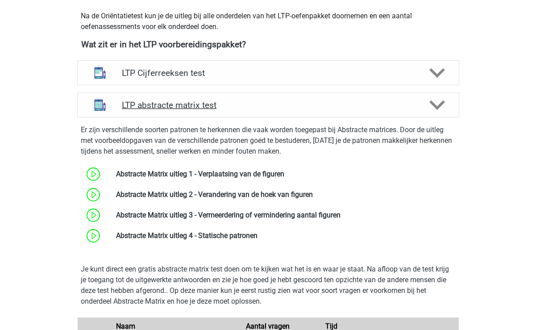
click at [321, 100] on h4 "LTP abstracte matrix test" at bounding box center [268, 105] width 292 height 10
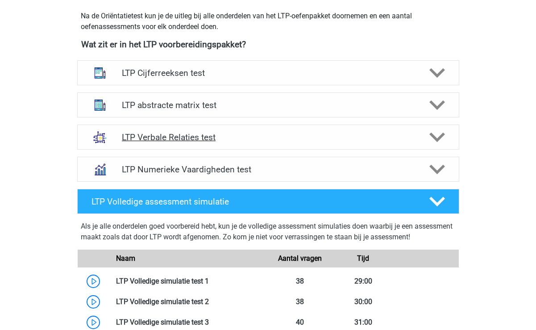
click at [311, 139] on h4 "LTP Verbale Relaties test" at bounding box center [268, 137] width 292 height 10
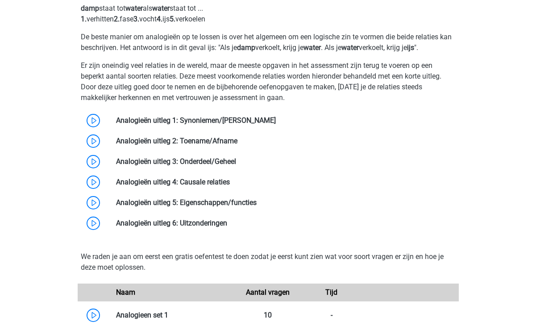
scroll to position [392, 0]
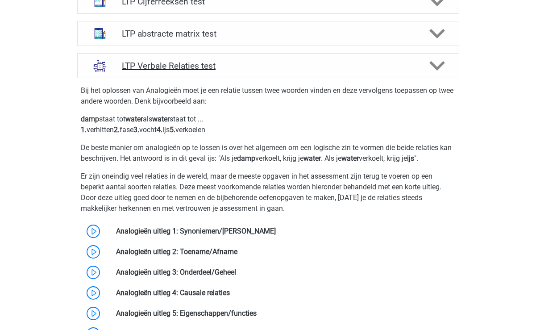
click at [292, 66] on h4 "LTP Verbale Relaties test" at bounding box center [268, 66] width 292 height 10
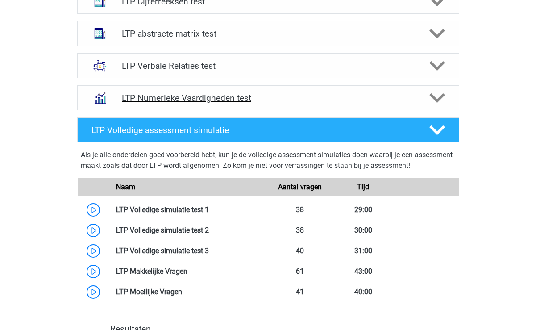
click at [277, 106] on div "LTP Numerieke Vaardigheden test" at bounding box center [268, 97] width 382 height 25
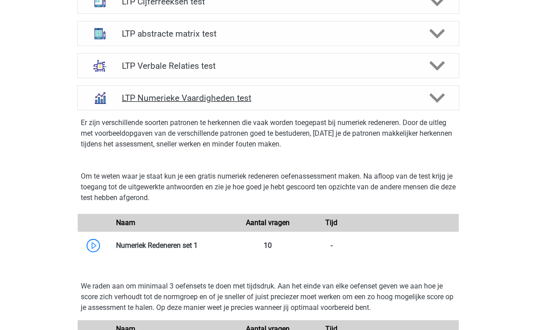
click at [323, 100] on h4 "LTP Numerieke Vaardigheden test" at bounding box center [268, 98] width 292 height 10
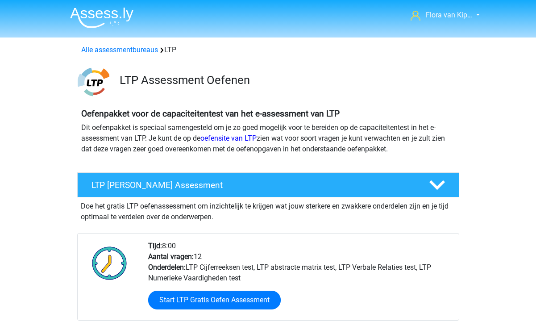
scroll to position [0, 0]
click at [363, 81] on h3 "LTP Assessment Oefenen" at bounding box center [286, 80] width 332 height 14
